Goal: Information Seeking & Learning: Learn about a topic

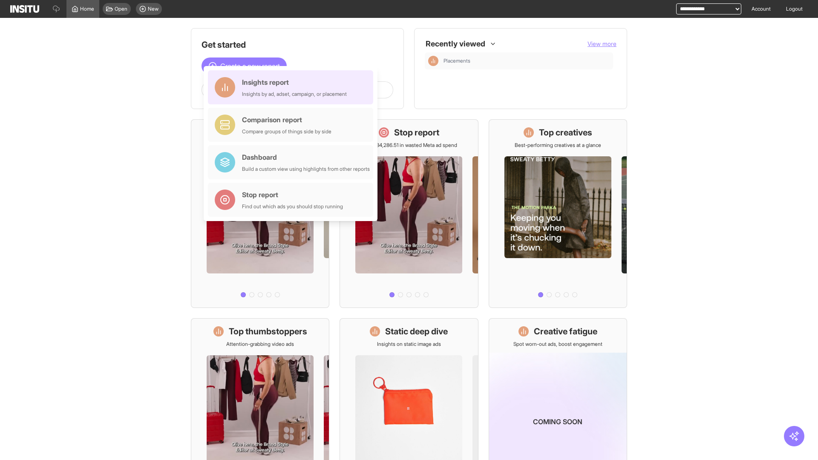
click at [293, 87] on div "Insights report Insights by ad, adset, campaign, or placement" at bounding box center [294, 87] width 105 height 20
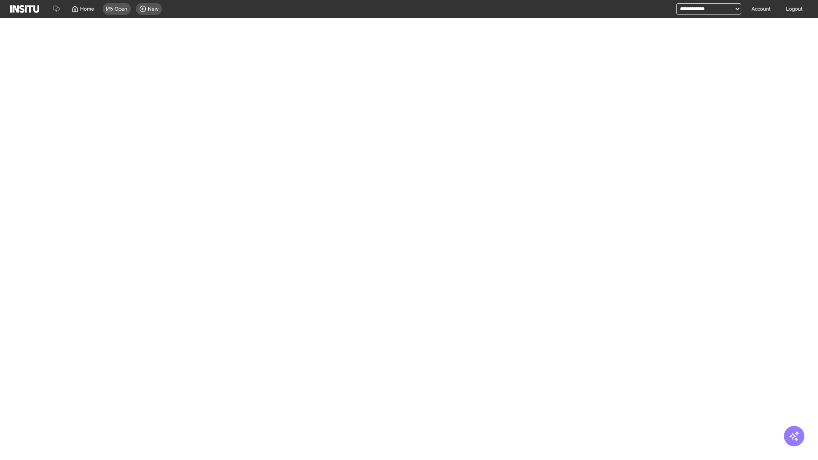
select select "**"
